Goal: Information Seeking & Learning: Learn about a topic

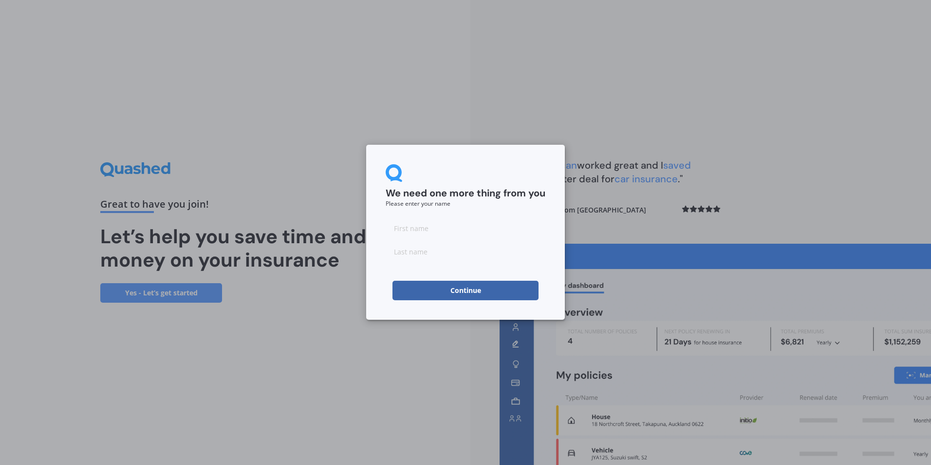
click at [420, 225] on input at bounding box center [466, 227] width 160 height 19
type input "[PERSON_NAME]"
click at [438, 288] on button "Continue" at bounding box center [466, 290] width 146 height 19
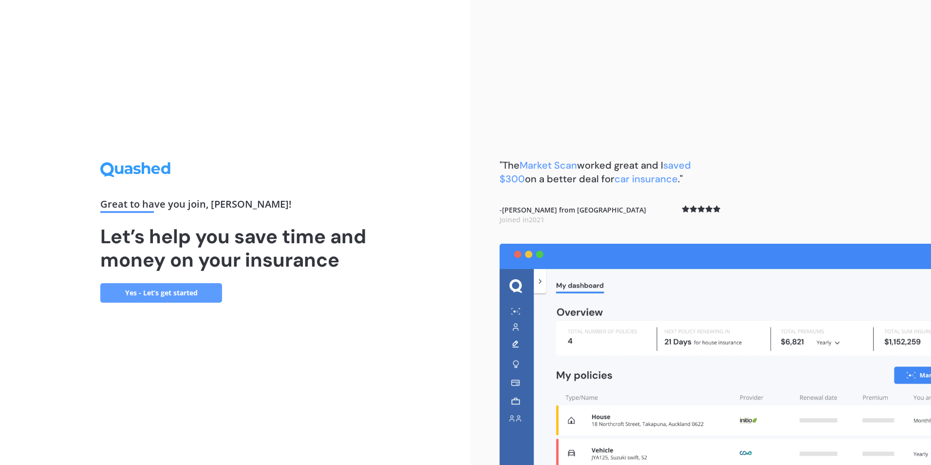
click at [171, 294] on link "Yes - Let’s get started" at bounding box center [161, 292] width 122 height 19
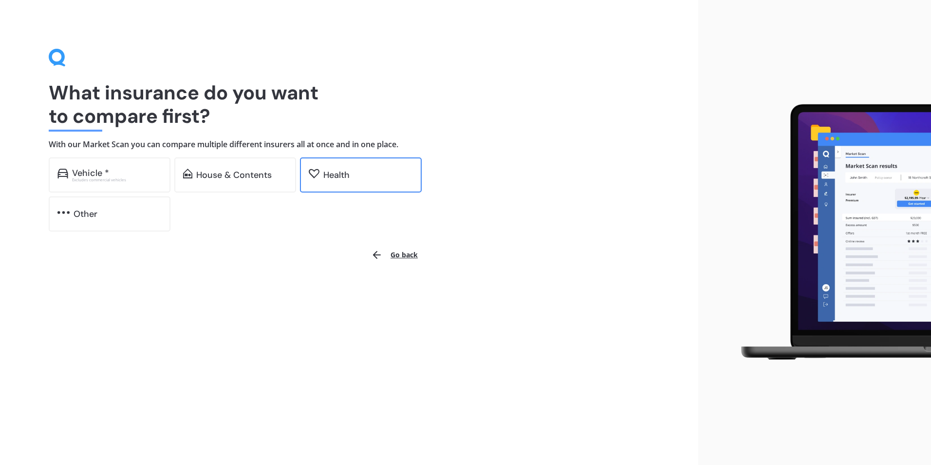
click at [357, 174] on div "Health" at bounding box center [368, 175] width 90 height 10
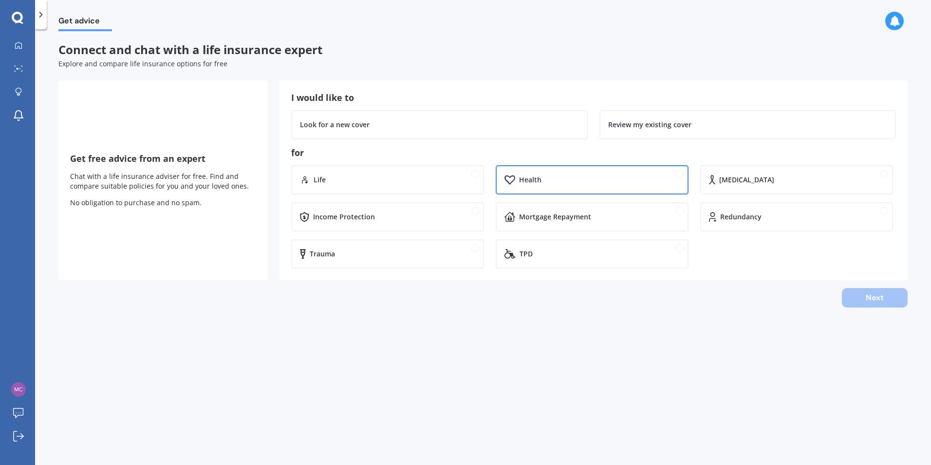
click at [565, 175] on div "Health" at bounding box center [599, 180] width 160 height 10
click at [754, 176] on div "[MEDICAL_DATA]" at bounding box center [801, 180] width 165 height 10
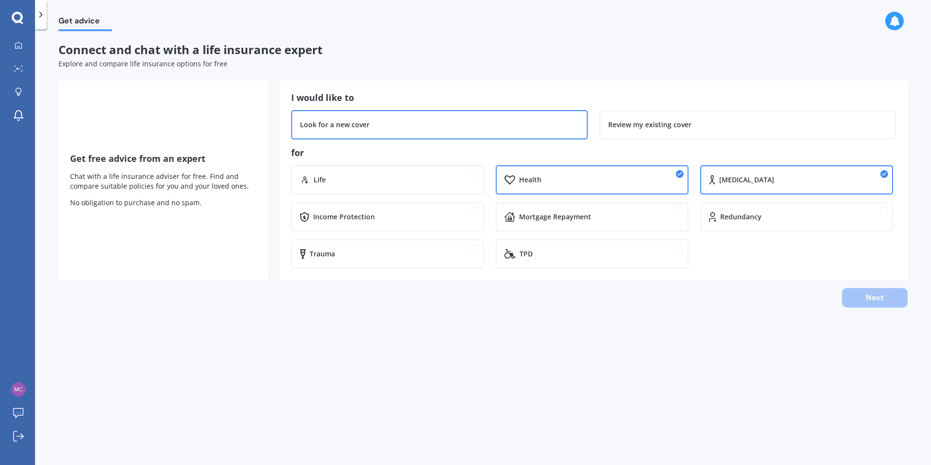
click at [355, 129] on div "Look for a new cover" at bounding box center [335, 125] width 70 height 10
click at [870, 295] on button "Next" at bounding box center [875, 297] width 66 height 19
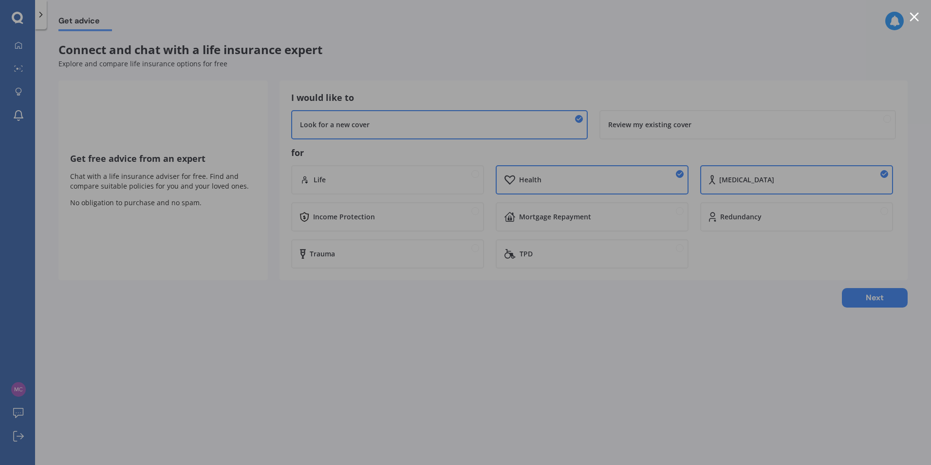
click at [577, 60] on div at bounding box center [465, 232] width 931 height 465
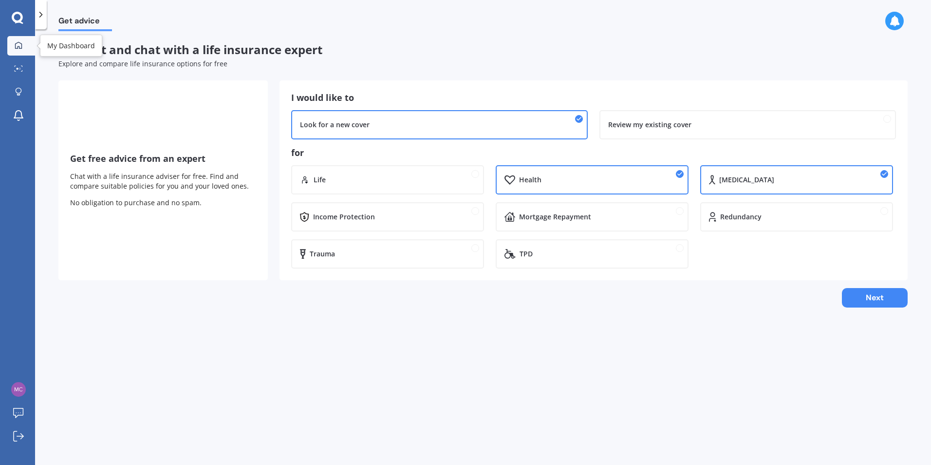
click at [17, 45] on icon at bounding box center [19, 45] width 8 height 8
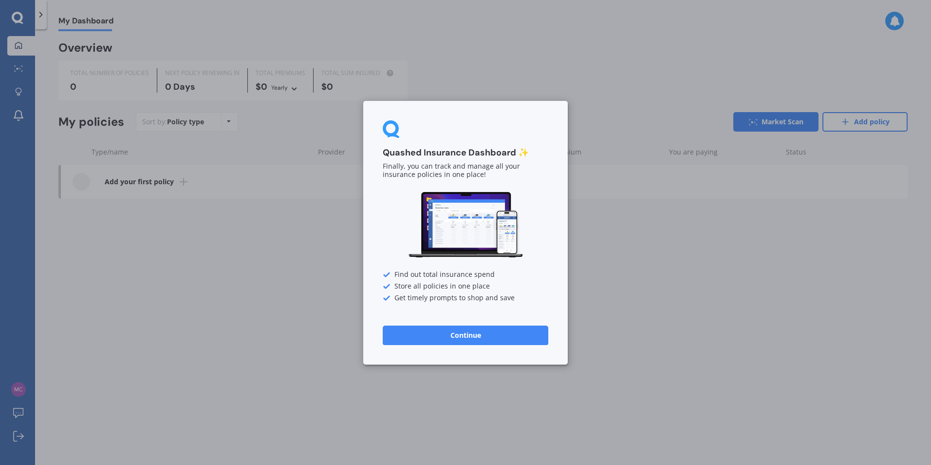
click at [453, 335] on button "Continue" at bounding box center [466, 334] width 166 height 19
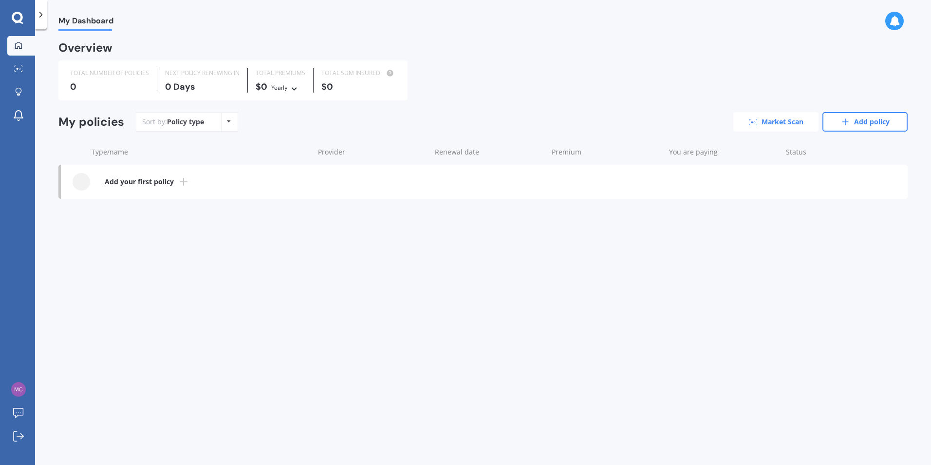
click at [769, 120] on link "Market Scan" at bounding box center [776, 121] width 85 height 19
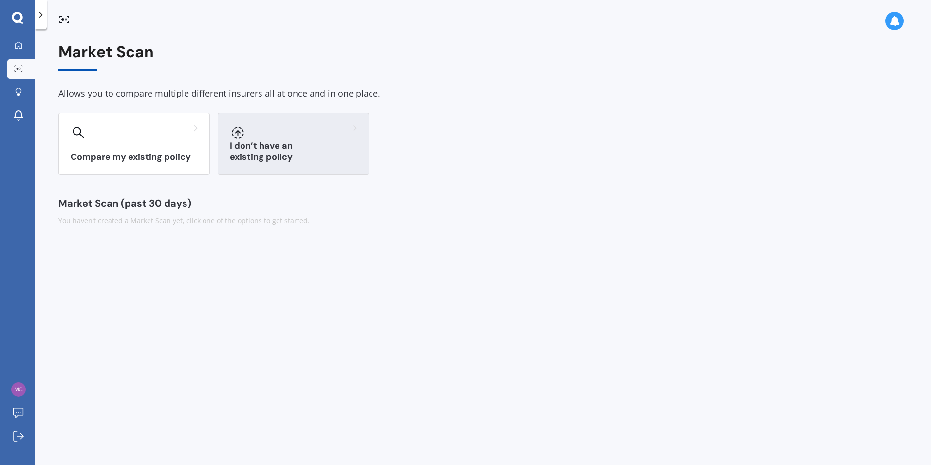
click at [268, 141] on div "I don’t have an existing policy" at bounding box center [293, 144] width 151 height 62
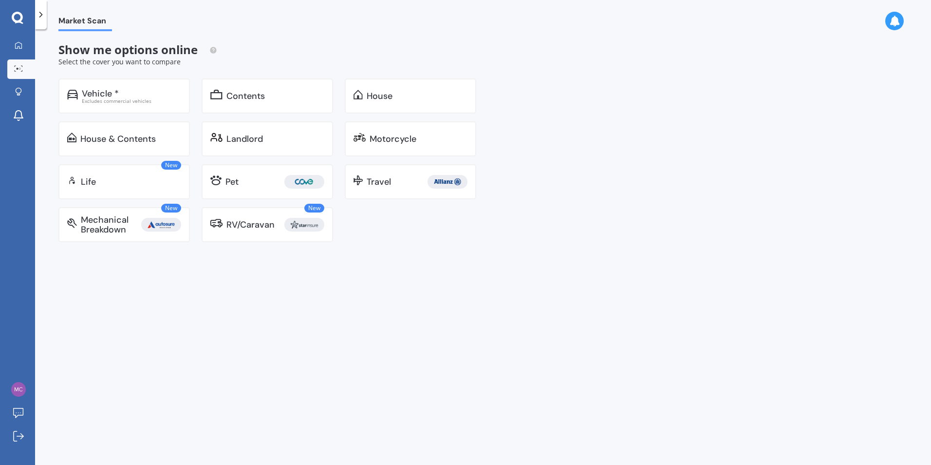
click at [17, 15] on icon at bounding box center [18, 18] width 12 height 13
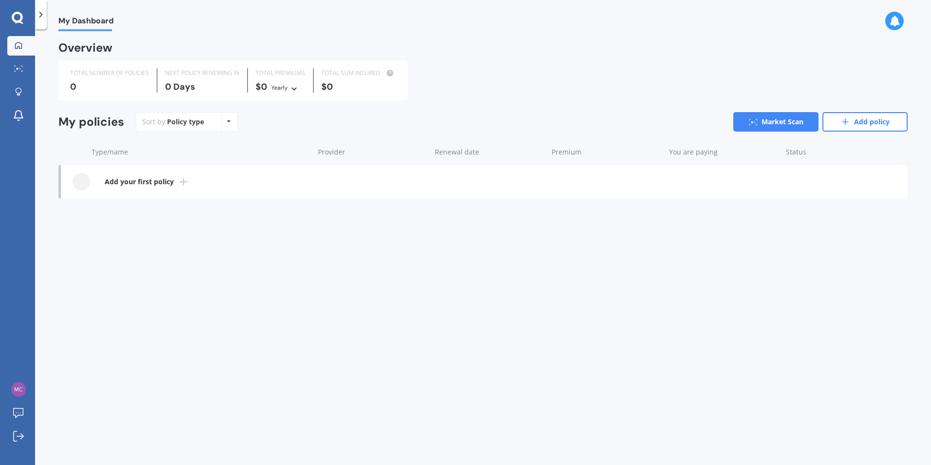
click at [20, 18] on icon at bounding box center [18, 18] width 12 height 13
click at [39, 16] on icon at bounding box center [41, 15] width 10 height 10
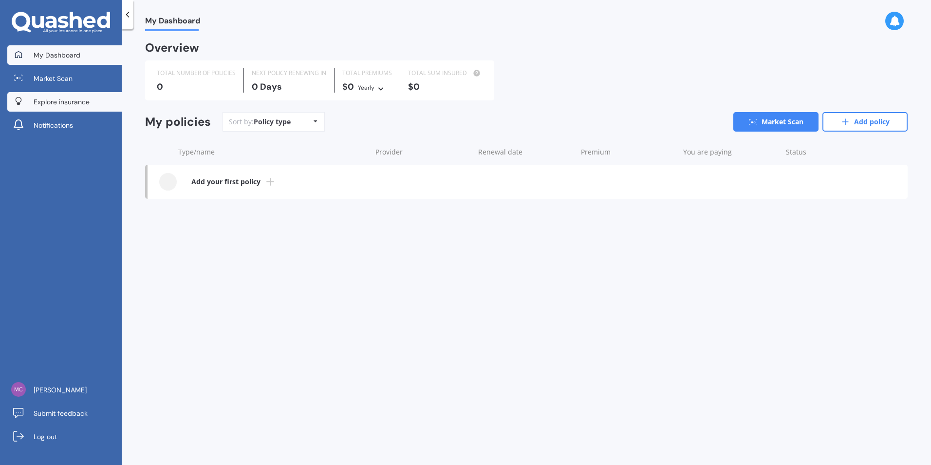
click at [46, 101] on span "Explore insurance" at bounding box center [62, 102] width 56 height 10
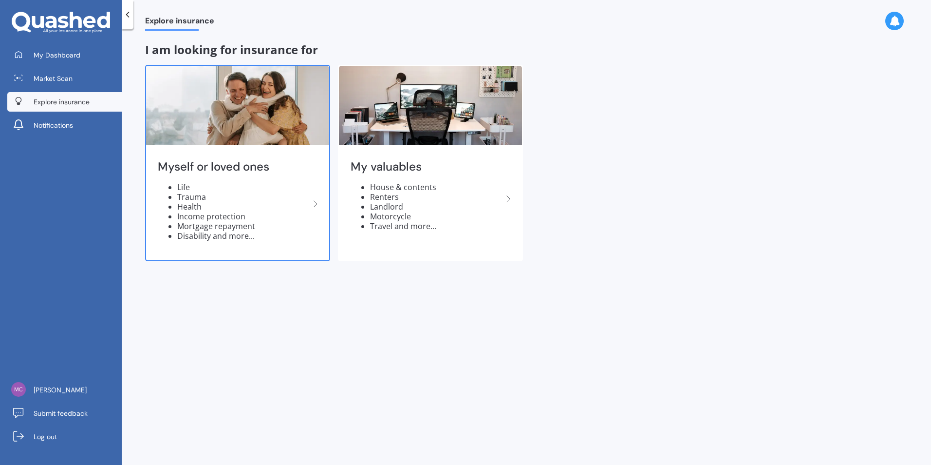
click at [201, 206] on li "Health" at bounding box center [243, 207] width 132 height 10
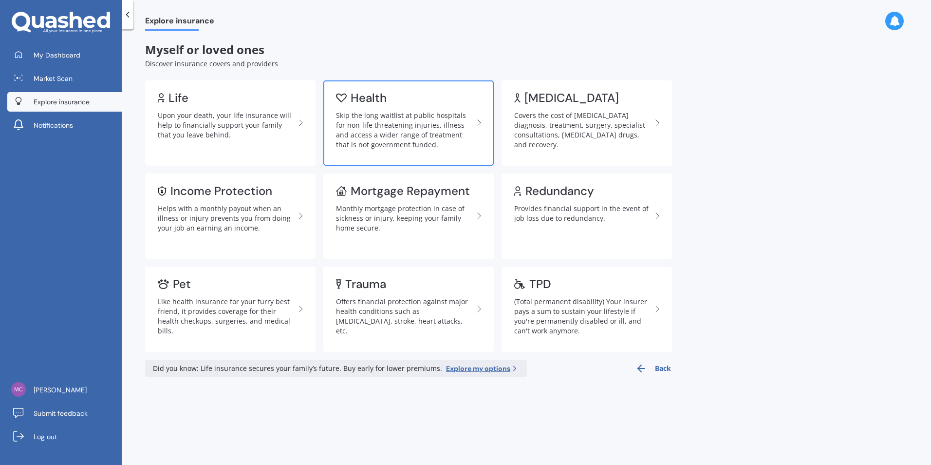
click at [386, 123] on div "Skip the long waitlist at public hospitals for non-life threatening injuries, i…" at bounding box center [404, 130] width 137 height 39
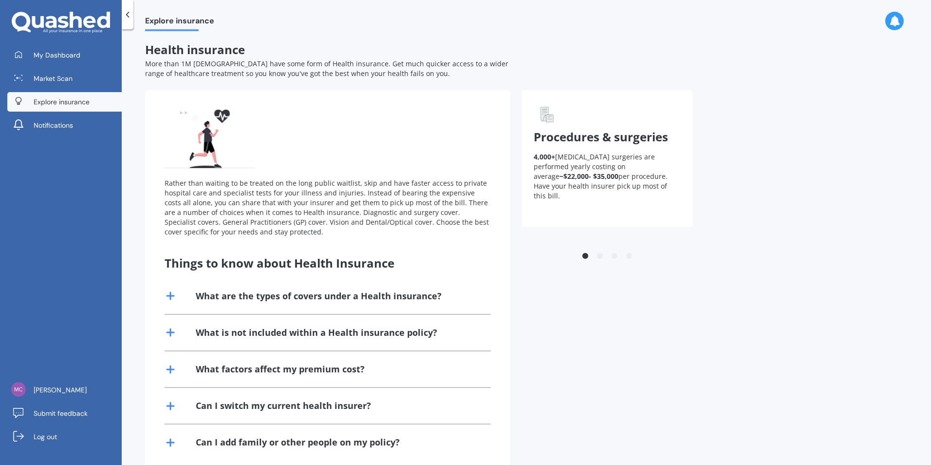
scroll to position [21, 0]
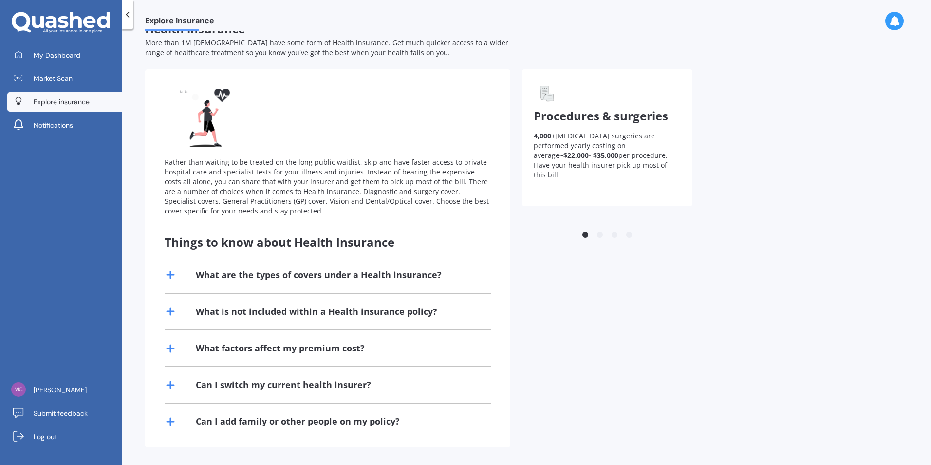
click at [303, 307] on div "What is not included within a Health insurance policy?" at bounding box center [317, 311] width 242 height 12
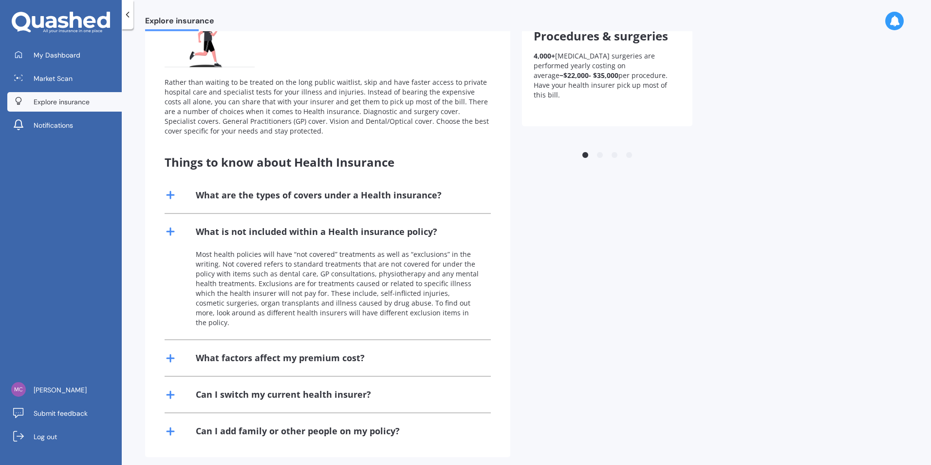
scroll to position [0, 0]
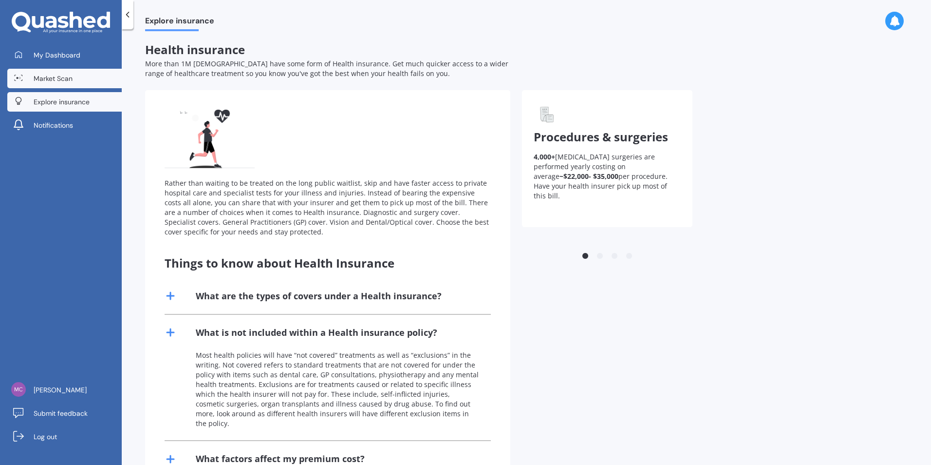
click at [58, 72] on link "Market Scan" at bounding box center [64, 78] width 114 height 19
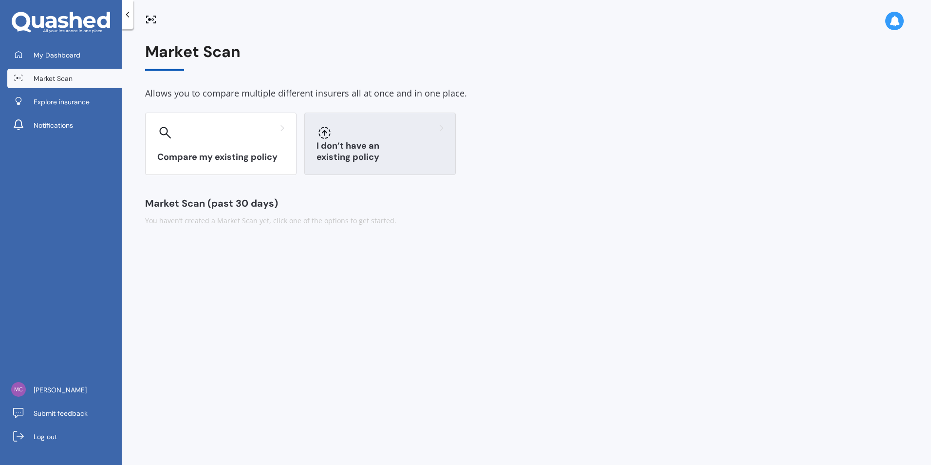
click at [390, 155] on h3 "I don’t have an existing policy" at bounding box center [380, 151] width 127 height 22
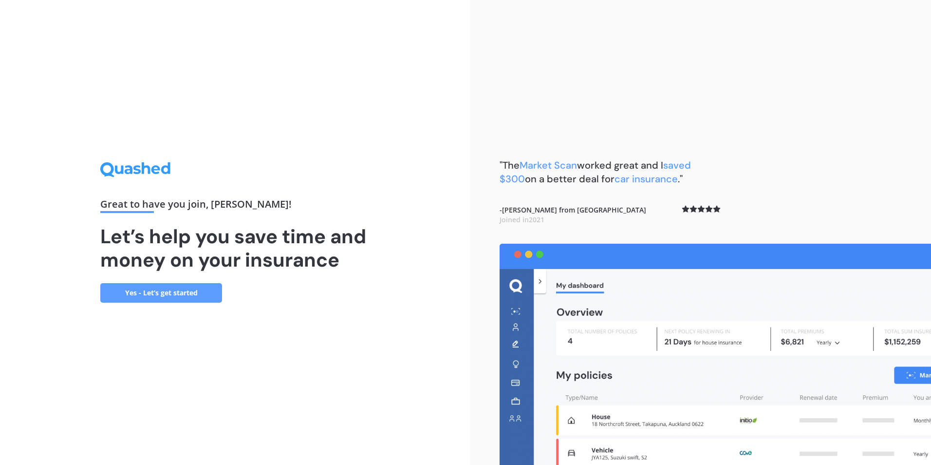
click at [145, 292] on link "Yes - Let’s get started" at bounding box center [161, 292] width 122 height 19
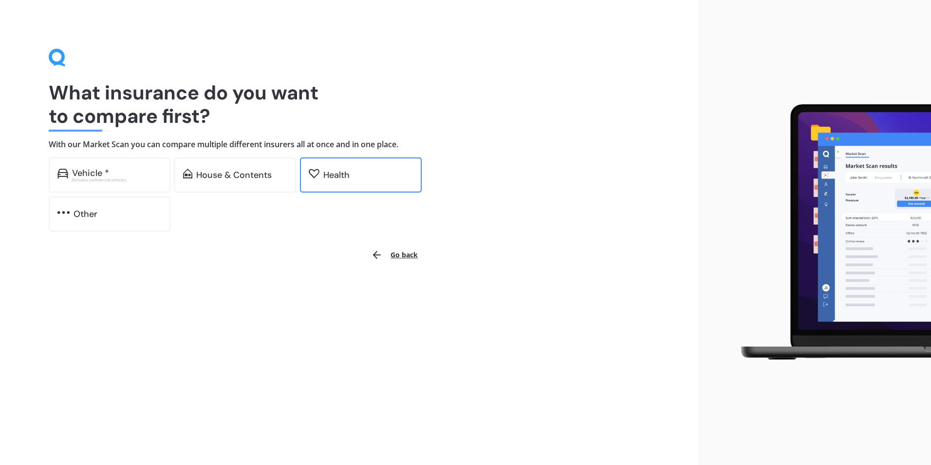
click at [340, 175] on div "Health" at bounding box center [336, 175] width 26 height 10
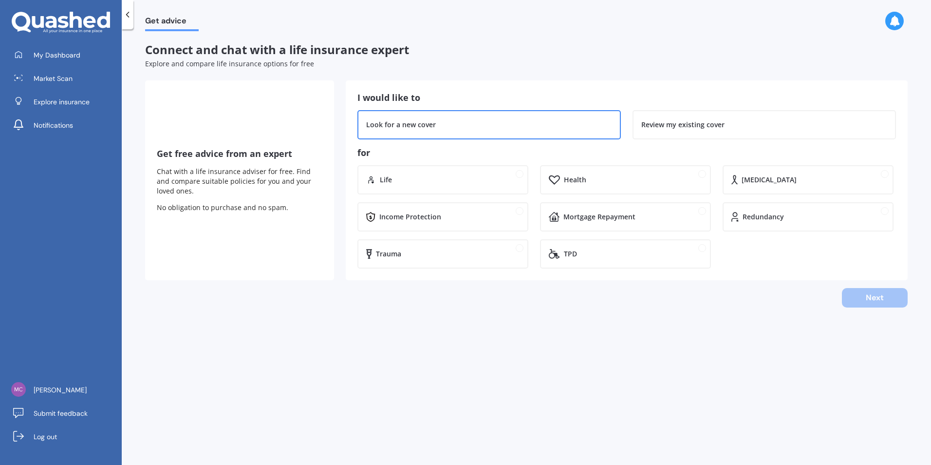
click at [475, 125] on div "Look for a new cover" at bounding box center [489, 125] width 246 height 10
click at [599, 183] on div "Health" at bounding box center [633, 180] width 139 height 10
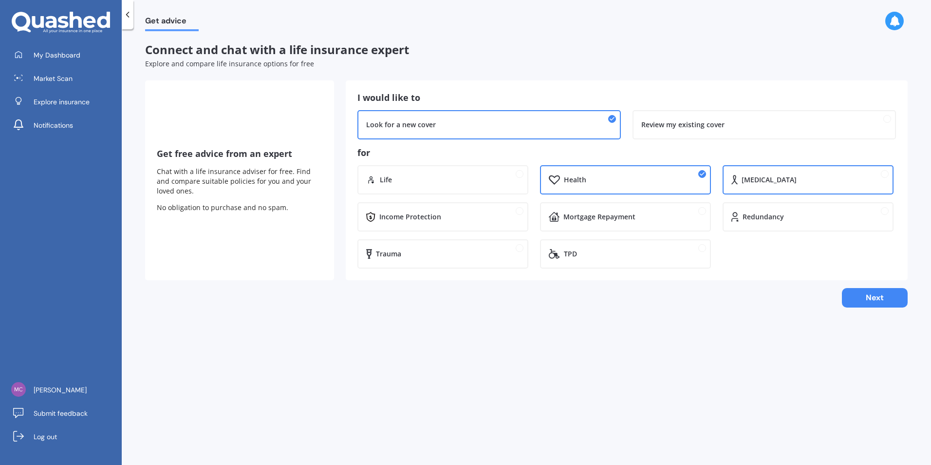
click at [776, 181] on div "[MEDICAL_DATA]" at bounding box center [813, 180] width 143 height 10
